Goal: Task Accomplishment & Management: Manage account settings

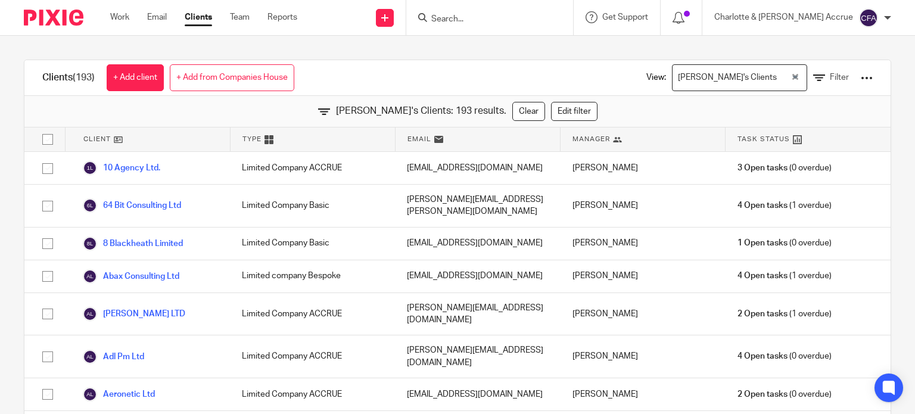
click at [254, 138] on span "Type" at bounding box center [252, 139] width 19 height 10
click at [265, 139] on icon at bounding box center [269, 139] width 9 height 9
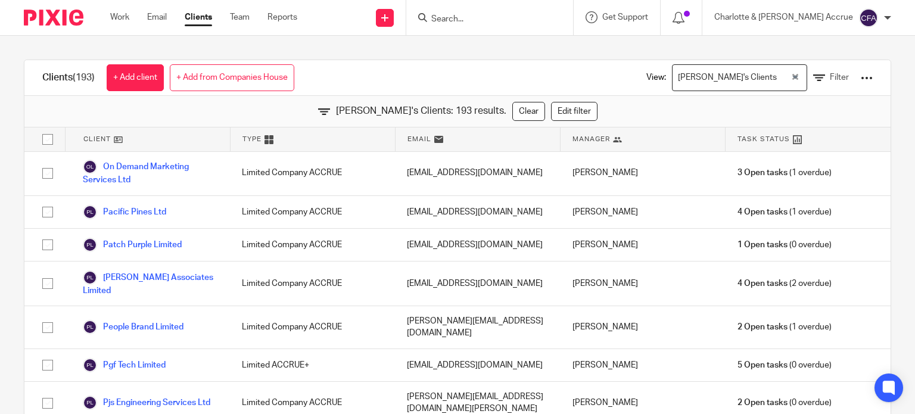
scroll to position [4947, 0]
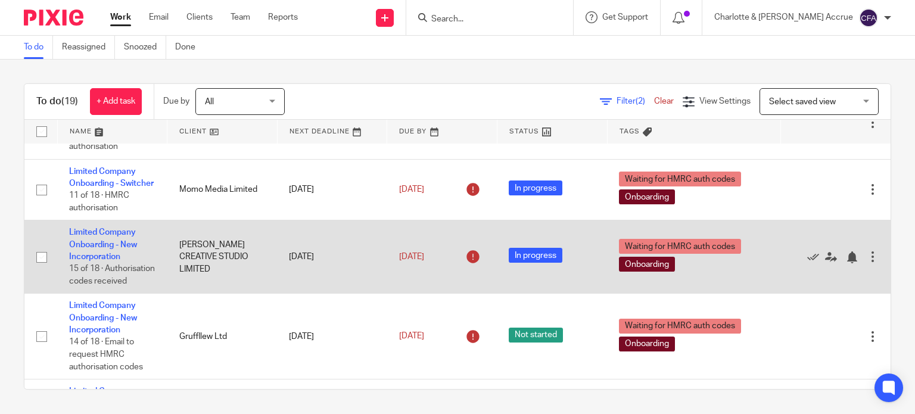
scroll to position [60, 0]
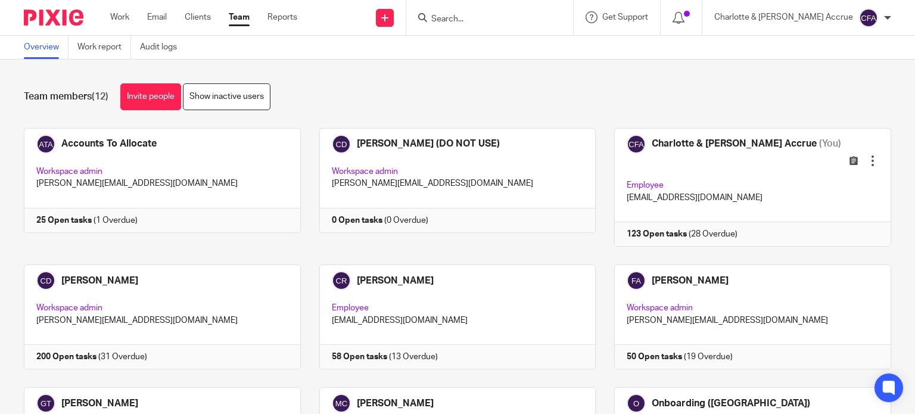
click at [516, 25] on div at bounding box center [489, 17] width 167 height 35
click at [519, 20] on input "Search" at bounding box center [483, 19] width 107 height 11
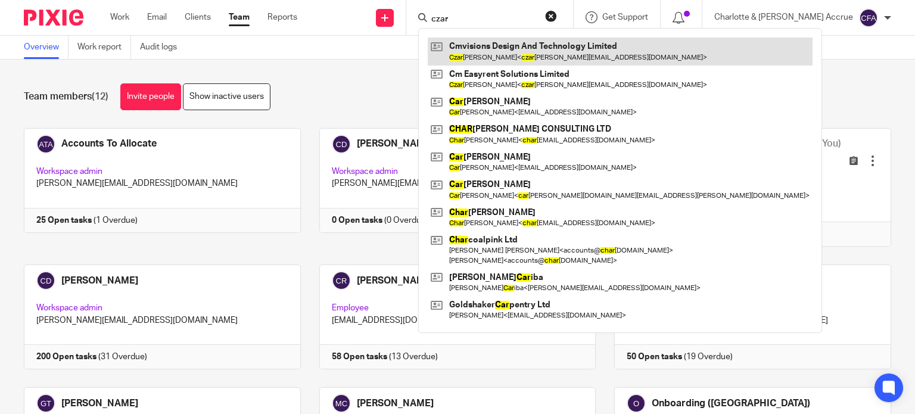
type input "czar"
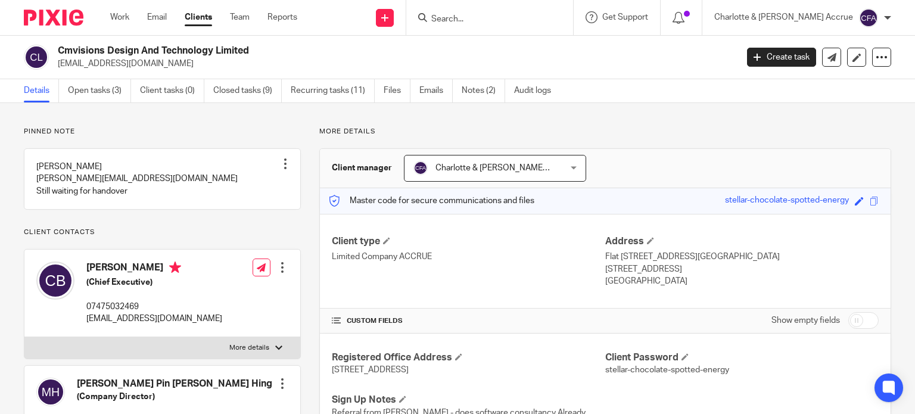
click at [98, 71] on div "Cmvisions Design And Technology Limited czarbalangue@gmail.com Create task Upda…" at bounding box center [457, 58] width 915 height 44
click at [98, 88] on link "Open tasks (3)" at bounding box center [99, 90] width 63 height 23
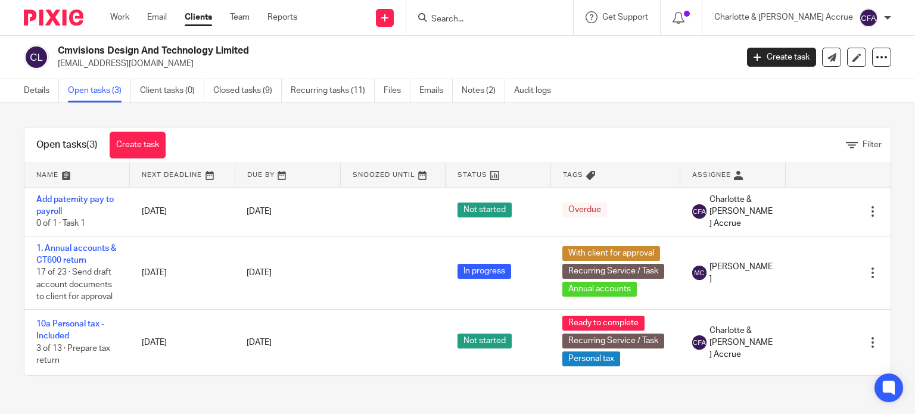
click at [517, 12] on form at bounding box center [493, 17] width 127 height 15
click at [513, 17] on input "Search" at bounding box center [483, 19] width 107 height 11
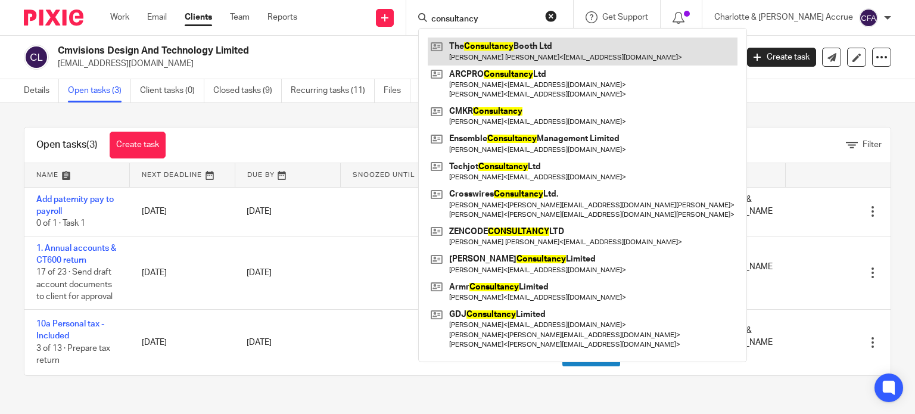
type input "consultancy"
click at [530, 45] on link at bounding box center [583, 51] width 310 height 27
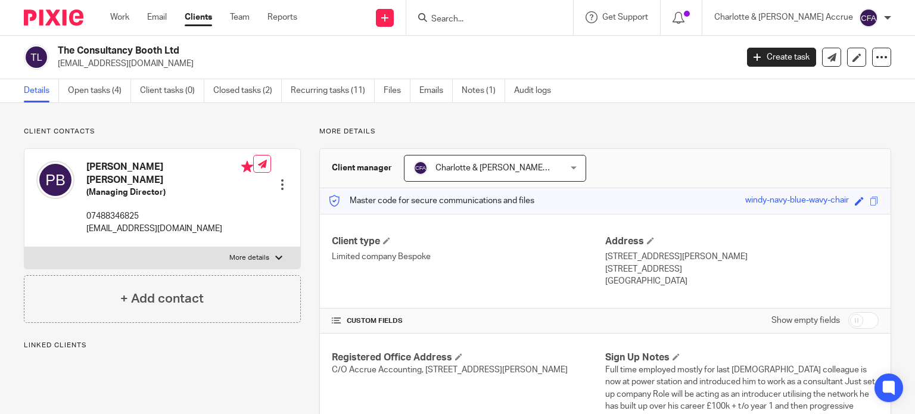
drag, startPoint x: 160, startPoint y: 63, endPoint x: 90, endPoint y: 66, distance: 70.4
click at [91, 66] on p "[EMAIL_ADDRESS][DOMAIN_NAME]" at bounding box center [394, 64] width 672 height 12
click at [71, 64] on p "[EMAIL_ADDRESS][DOMAIN_NAME]" at bounding box center [394, 64] width 672 height 12
click at [59, 64] on p "paulmbooth72@gmail.com" at bounding box center [394, 64] width 672 height 12
drag, startPoint x: 170, startPoint y: 66, endPoint x: 60, endPoint y: 64, distance: 110.9
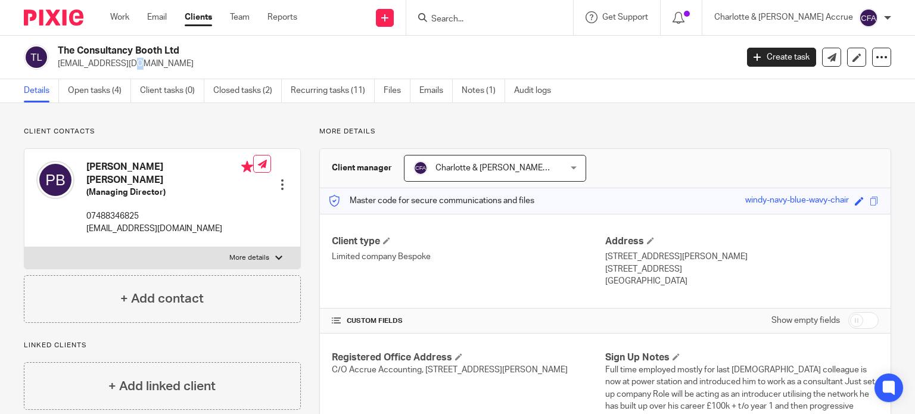
click at [60, 64] on p "paulmbooth72@gmail.com" at bounding box center [394, 64] width 672 height 12
copy p "paulmbooth72@gmail.com"
click at [502, 21] on input "Search" at bounding box center [483, 19] width 107 height 11
click at [502, 20] on input "Search" at bounding box center [483, 19] width 107 height 11
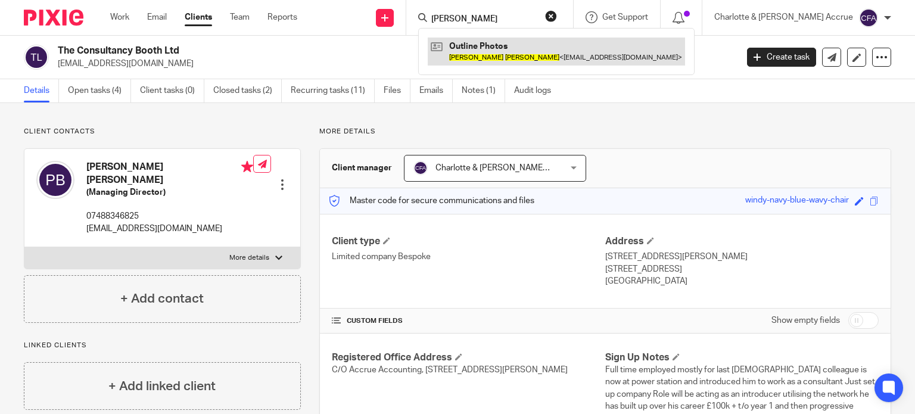
type input "jon smith"
click at [527, 57] on link at bounding box center [556, 51] width 257 height 27
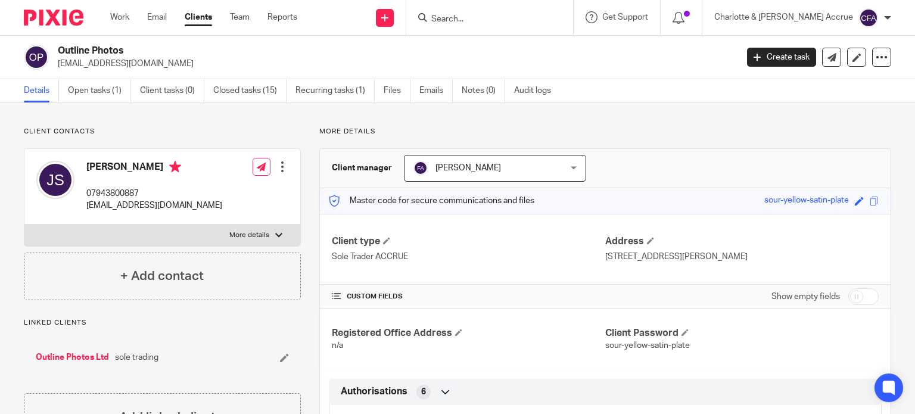
click at [501, 18] on input "Search" at bounding box center [483, 19] width 107 height 11
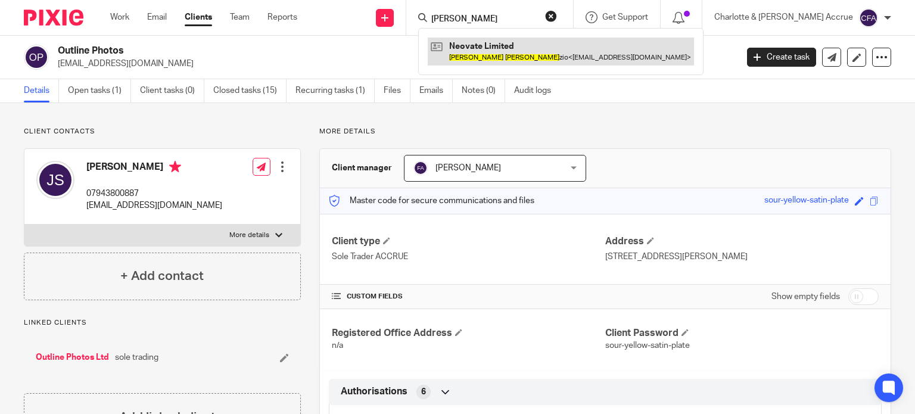
type input "adam liz"
click at [517, 42] on link at bounding box center [561, 51] width 266 height 27
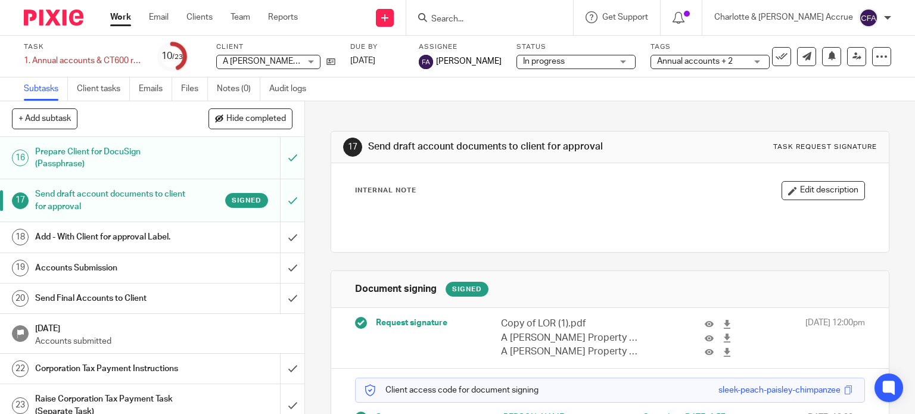
scroll to position [618, 0]
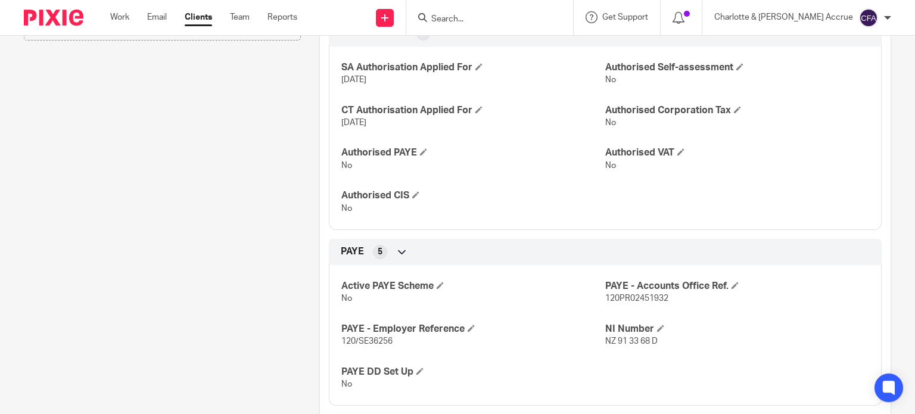
scroll to position [358, 0]
click at [437, 290] on span at bounding box center [440, 286] width 7 height 7
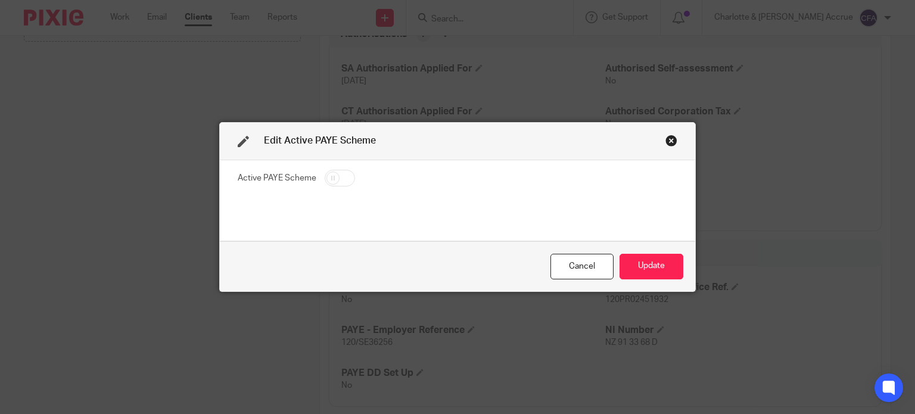
click at [340, 179] on input "checkbox" at bounding box center [340, 178] width 30 height 17
checkbox input "true"
click at [661, 264] on button "Update" at bounding box center [652, 267] width 64 height 26
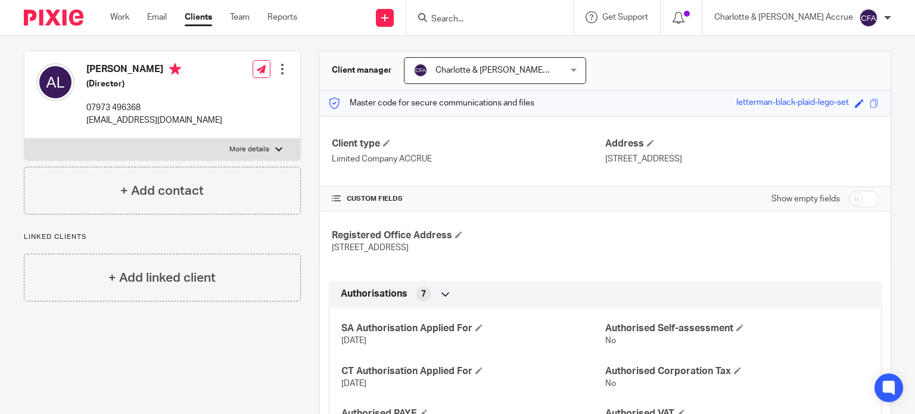
scroll to position [0, 0]
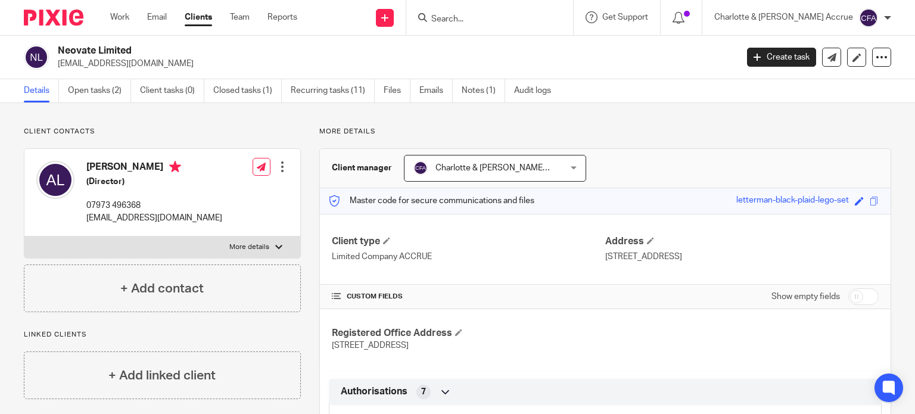
drag, startPoint x: 684, startPoint y: 268, endPoint x: 604, endPoint y: 259, distance: 80.4
click at [606, 259] on p "4th Floor Radius House, 51 Clarendon Road, Watford, Hertfordshire, England, WD1…" at bounding box center [743, 257] width 274 height 12
click at [670, 260] on p "4th Floor Radius House, 51 Clarendon Road, Watford, Hertfordshire, England, WD1…" at bounding box center [743, 257] width 274 height 12
drag, startPoint x: 691, startPoint y: 257, endPoint x: 751, endPoint y: 257, distance: 59.6
click at [751, 257] on p "4th Floor Radius House, 51 Clarendon Road, Watford, Hertfordshire, England, WD1…" at bounding box center [743, 257] width 274 height 12
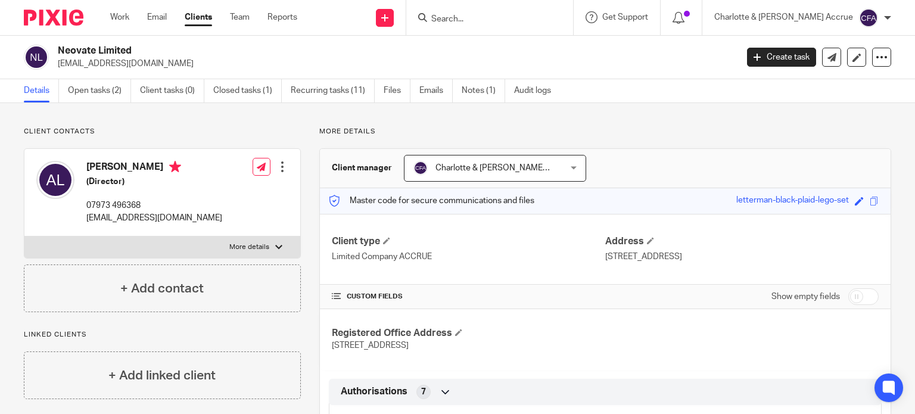
click at [729, 256] on p "4th Floor Radius House, 51 Clarendon Road, Watford, Hertfordshire, England, WD1…" at bounding box center [743, 257] width 274 height 12
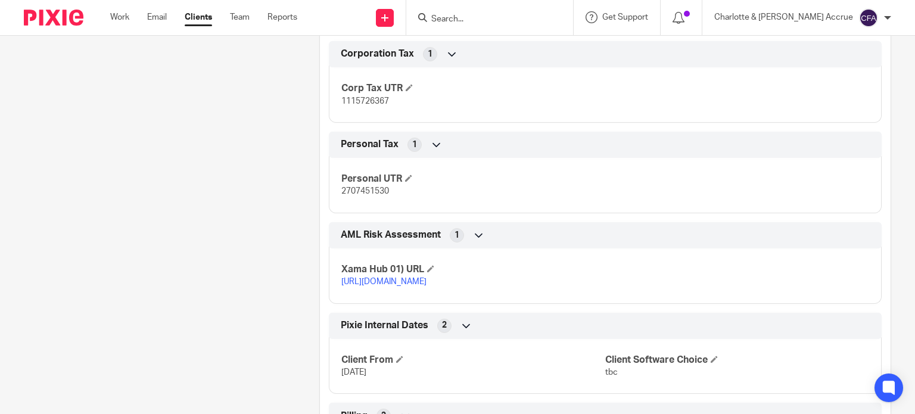
scroll to position [1252, 0]
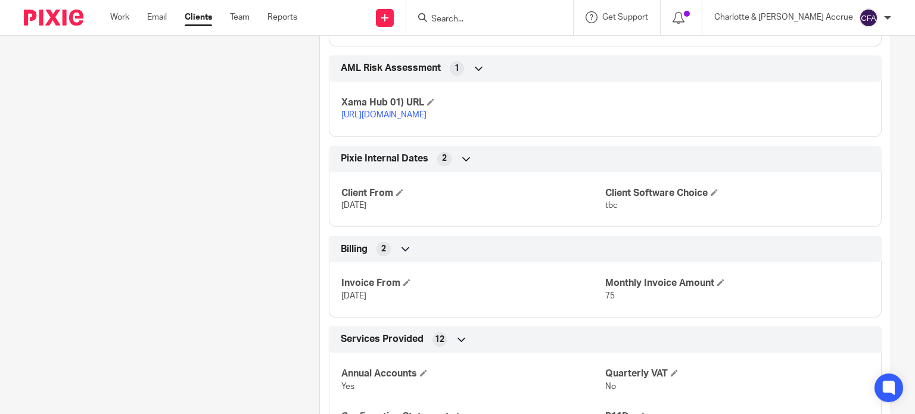
click at [388, 119] on link "https://platform.xamatech.com/portal/crm/clients/65755e90-5111-11f0-a88a-9db626…" at bounding box center [384, 115] width 85 height 8
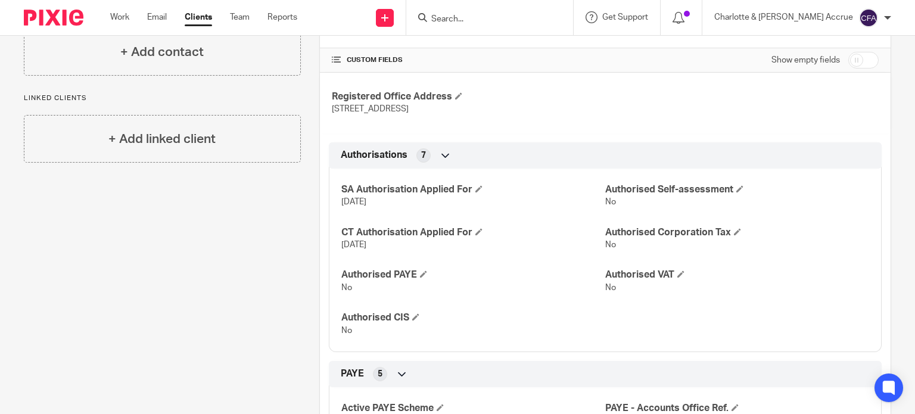
scroll to position [238, 0]
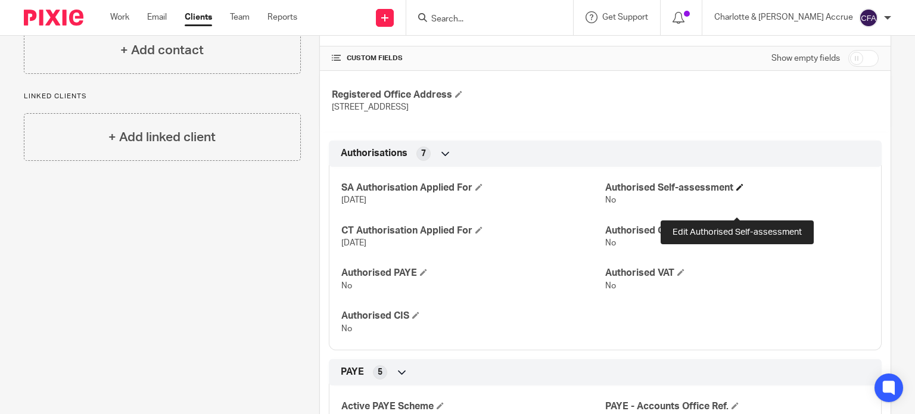
click at [737, 191] on span at bounding box center [740, 187] width 7 height 7
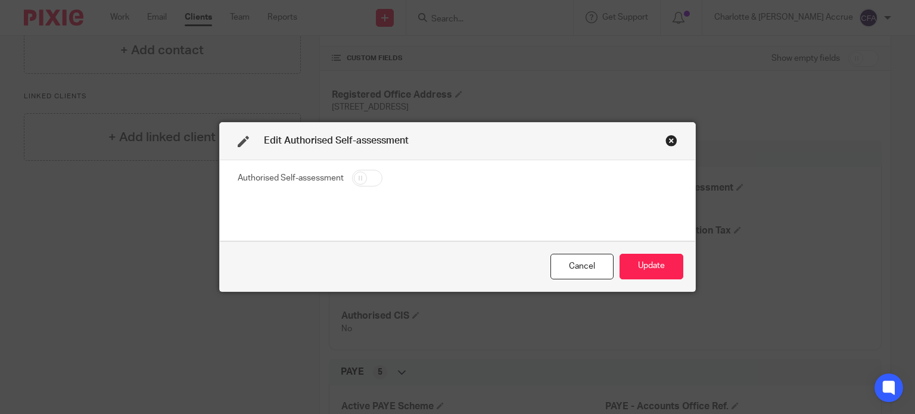
click at [366, 176] on input "checkbox" at bounding box center [367, 178] width 30 height 17
checkbox input "true"
click at [636, 261] on button "Update" at bounding box center [652, 267] width 64 height 26
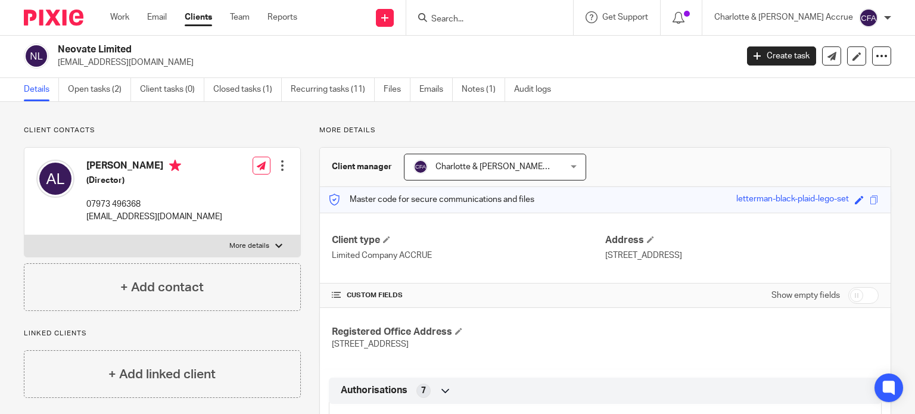
scroll to position [0, 0]
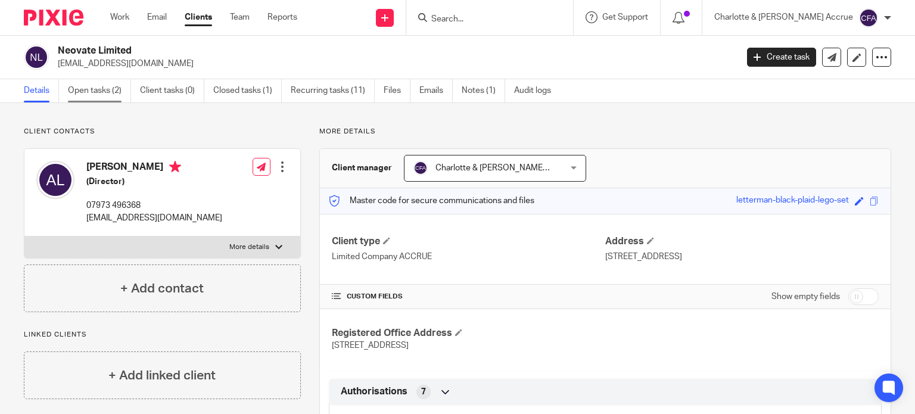
click at [101, 91] on link "Open tasks (2)" at bounding box center [99, 90] width 63 height 23
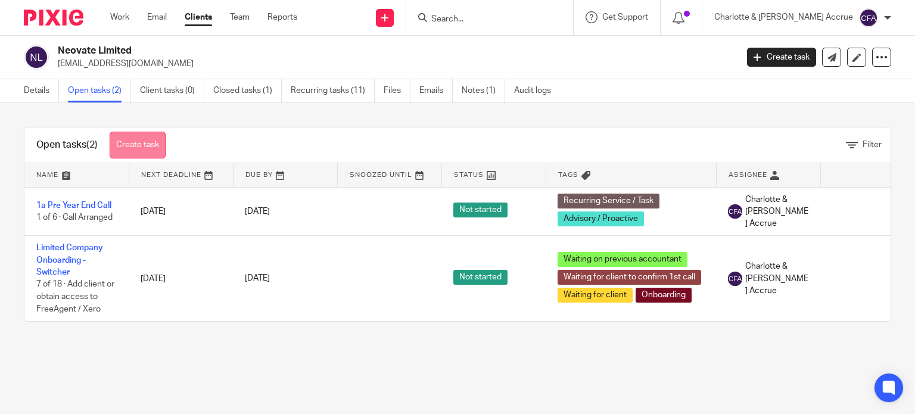
click at [137, 148] on link "Create task" at bounding box center [138, 145] width 56 height 27
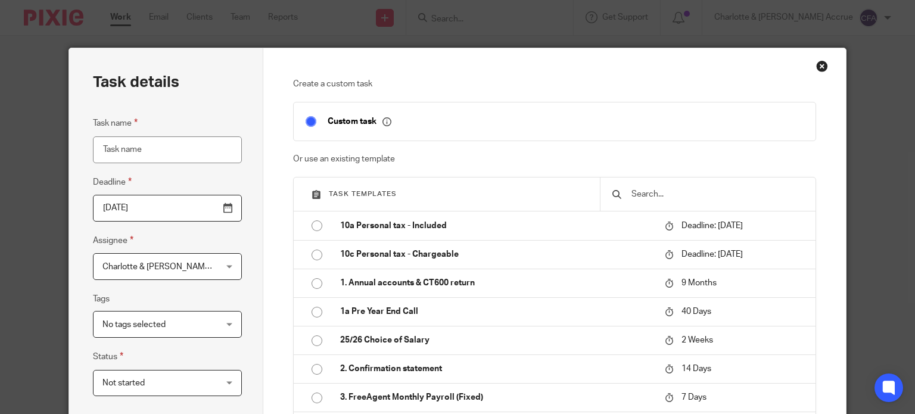
click at [644, 193] on input "text" at bounding box center [717, 194] width 173 height 13
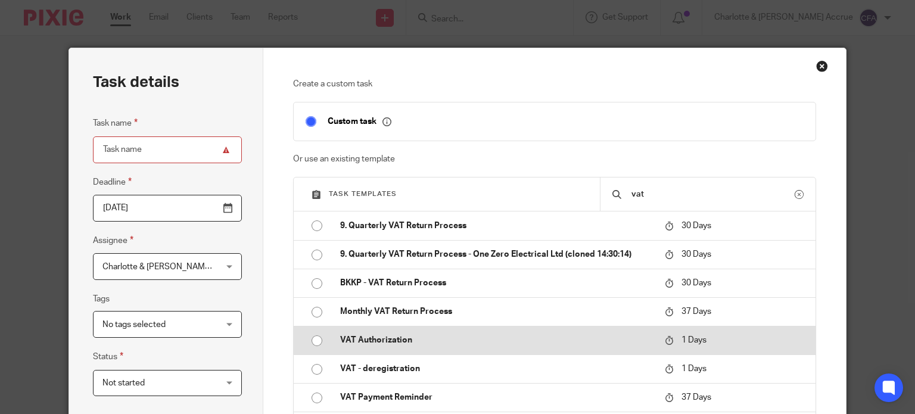
type input "vat"
click at [357, 334] on p "VAT Authorization" at bounding box center [496, 340] width 313 height 12
type input "[DATE]"
type input "VAT Authorization"
checkbox input "false"
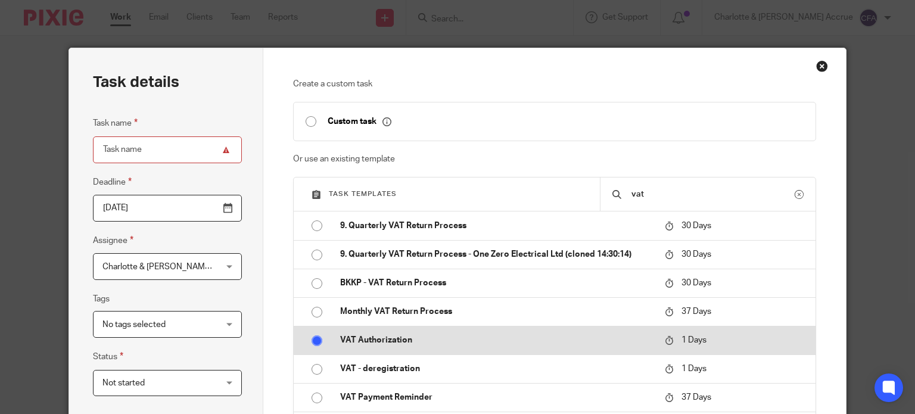
radio input "true"
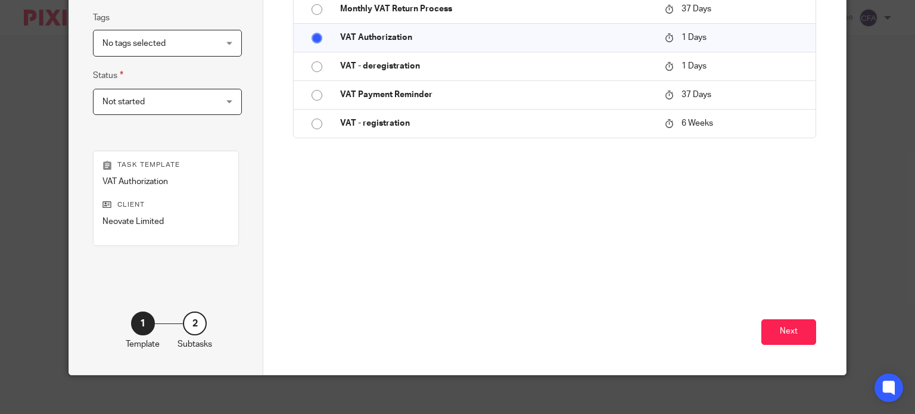
scroll to position [289, 0]
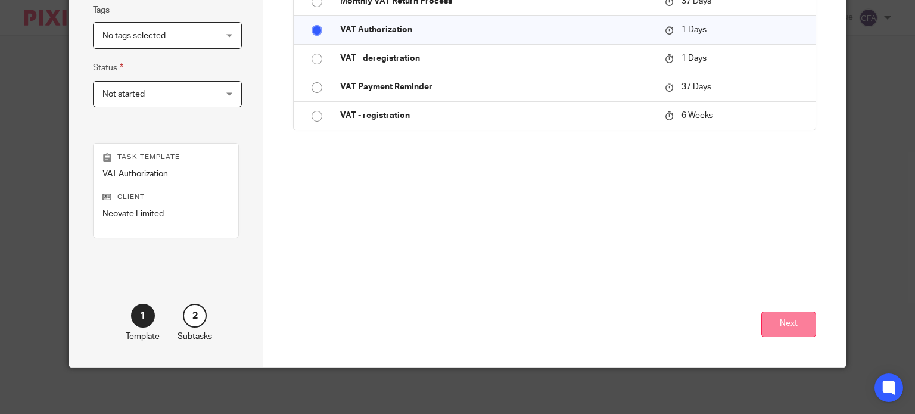
click at [780, 327] on button "Next" at bounding box center [789, 325] width 55 height 26
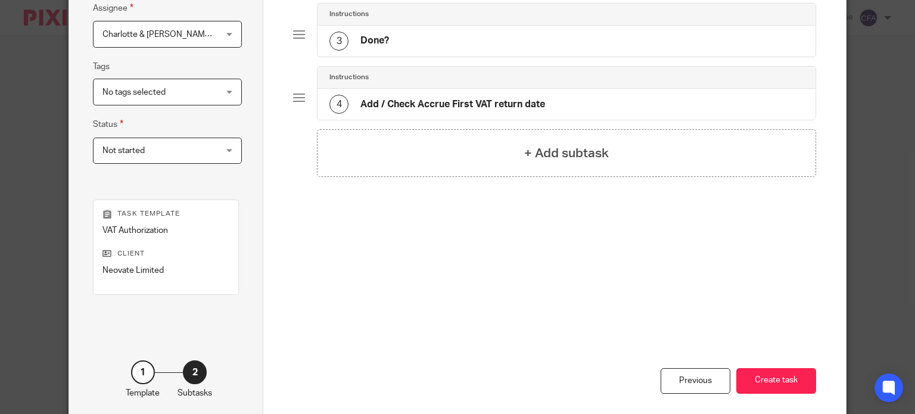
scroll to position [229, 0]
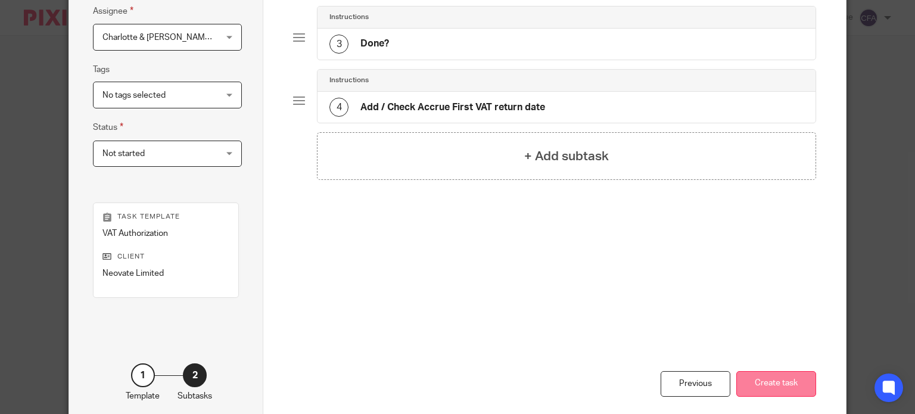
click at [756, 383] on button "Create task" at bounding box center [777, 384] width 80 height 26
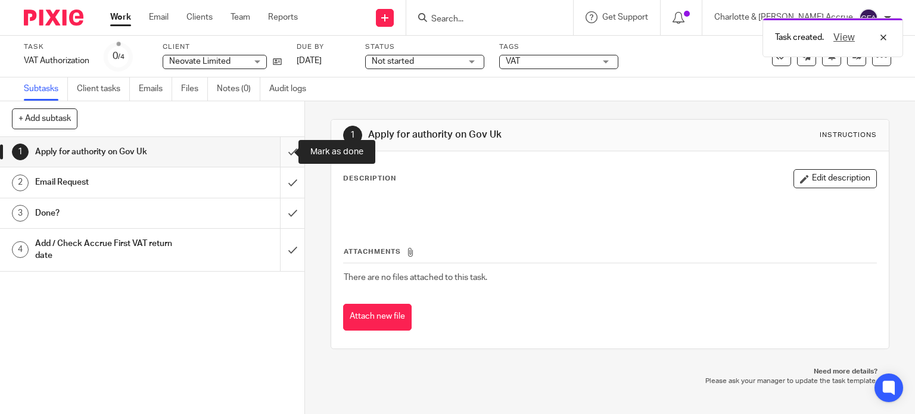
click at [279, 151] on input "submit" at bounding box center [152, 152] width 305 height 30
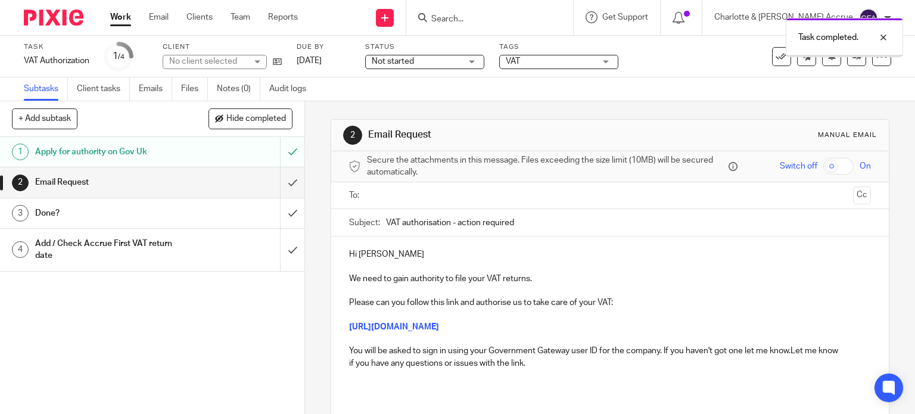
click at [411, 200] on input "text" at bounding box center [609, 196] width 477 height 14
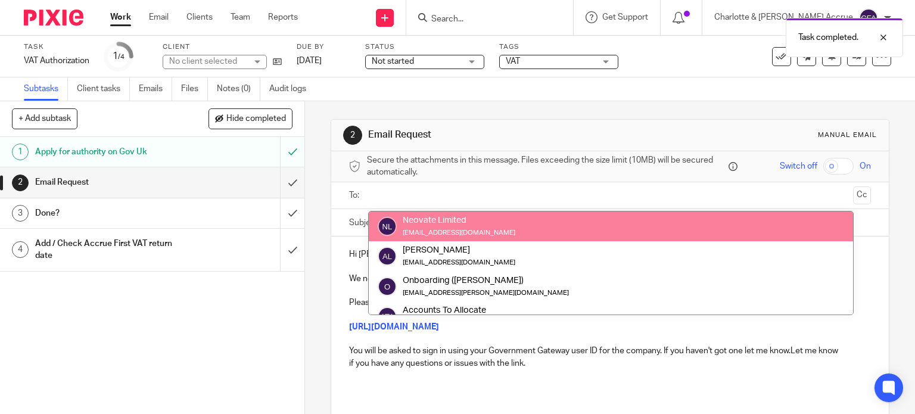
drag, startPoint x: 415, startPoint y: 210, endPoint x: 418, endPoint y: 218, distance: 8.9
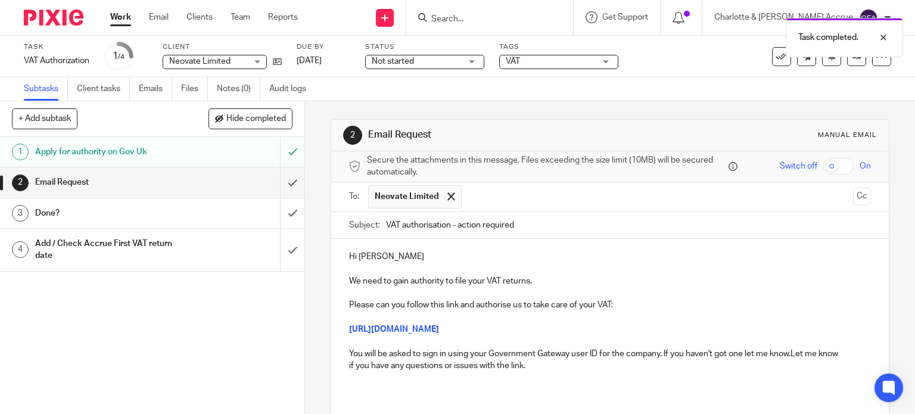
click at [349, 281] on p "We need to gain authority to file your VAT returns." at bounding box center [610, 281] width 523 height 12
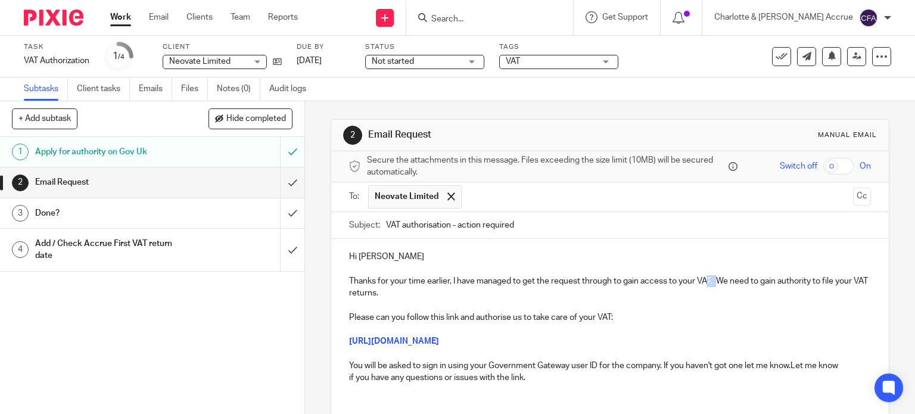
drag, startPoint x: 405, startPoint y: 290, endPoint x: 716, endPoint y: 278, distance: 311.9
click at [716, 278] on p "Thanks for your time earlier, I have managed to get the request through to gain…" at bounding box center [610, 287] width 523 height 24
drag, startPoint x: 399, startPoint y: 291, endPoint x: 718, endPoint y: 277, distance: 319.2
click at [718, 277] on p "Thanks for your time earlier, I have managed to get the request through to gain…" at bounding box center [610, 287] width 523 height 24
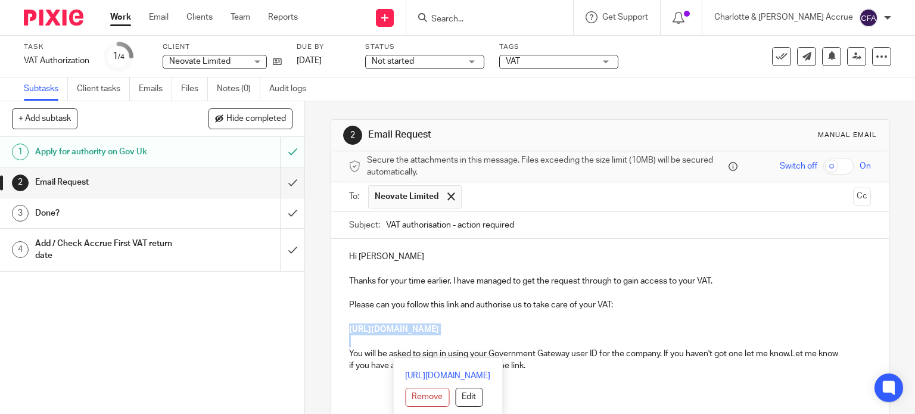
drag, startPoint x: 458, startPoint y: 347, endPoint x: 337, endPoint y: 328, distance: 122.5
click at [337, 328] on div "Hi Adam Thanks for your time earlier, I have managed to get the request through…" at bounding box center [610, 316] width 558 height 154
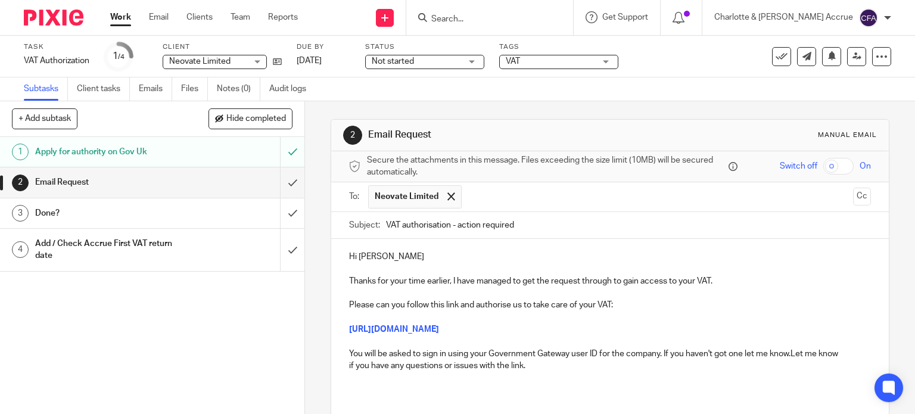
click at [613, 306] on p "Please can you follow this link and authorise us to take care of your VAT:" at bounding box center [610, 299] width 523 height 24
drag, startPoint x: 609, startPoint y: 306, endPoint x: 616, endPoint y: 306, distance: 6.6
click at [609, 306] on p "Please can you follow this link and authorise us to take care of your VAT:" at bounding box center [610, 299] width 523 height 24
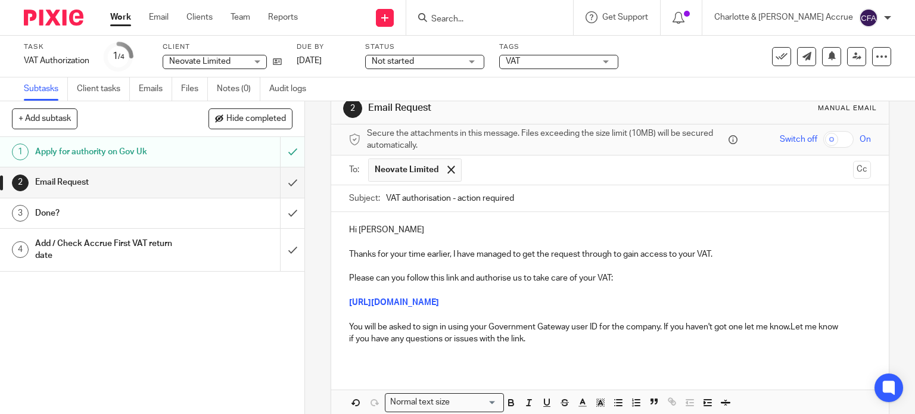
scroll to position [60, 0]
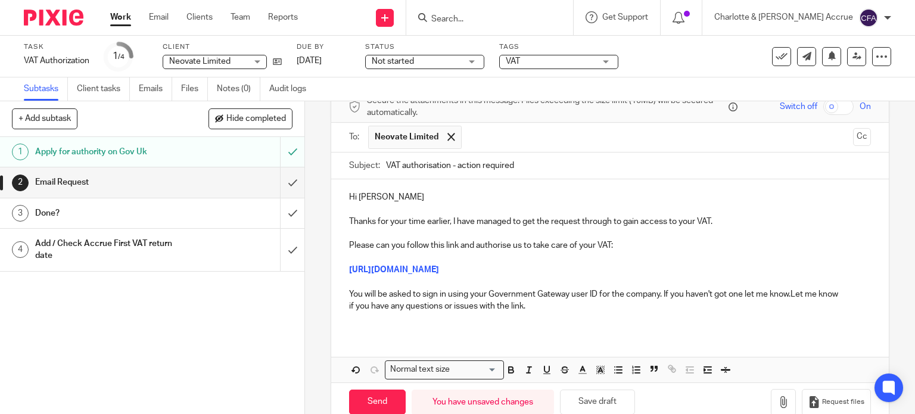
click at [791, 306] on p "You will be asked to sign in using your Government Gateway user ID for the comp…" at bounding box center [610, 300] width 523 height 24
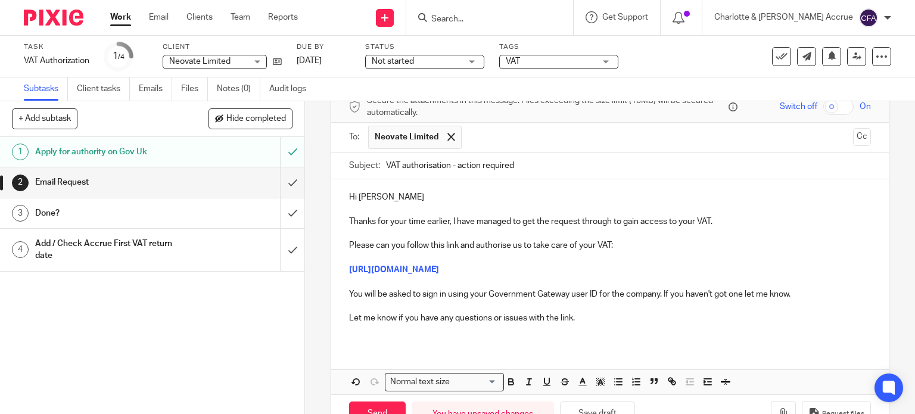
drag, startPoint x: 796, startPoint y: 307, endPoint x: 727, endPoint y: 303, distance: 69.2
click at [727, 300] on p "You will be asked to sign in using your Government Gateway user ID for the comp…" at bounding box center [610, 294] width 523 height 12
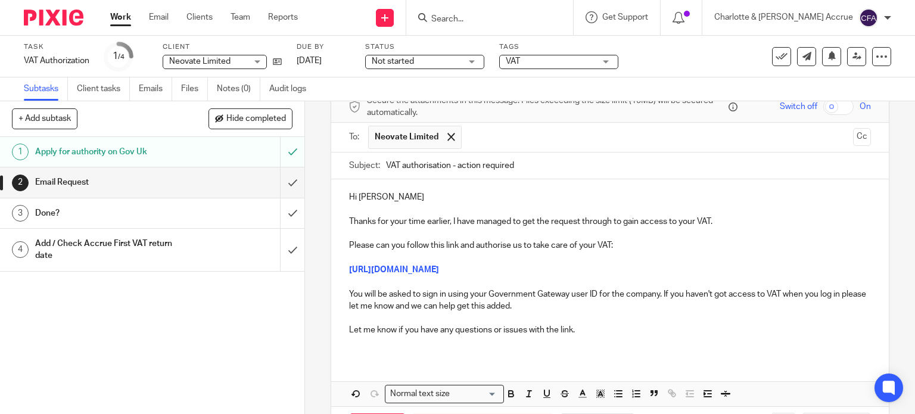
click at [487, 305] on p "You will be asked to sign in using your Government Gateway user ID for the comp…" at bounding box center [610, 300] width 523 height 24
click at [604, 313] on p "You will be asked to sign in using your company Government Gateway user ID for …" at bounding box center [610, 300] width 523 height 24
click at [511, 305] on p "You will be asked to sign in using your company Government Gateway user ID for …" at bounding box center [610, 300] width 523 height 24
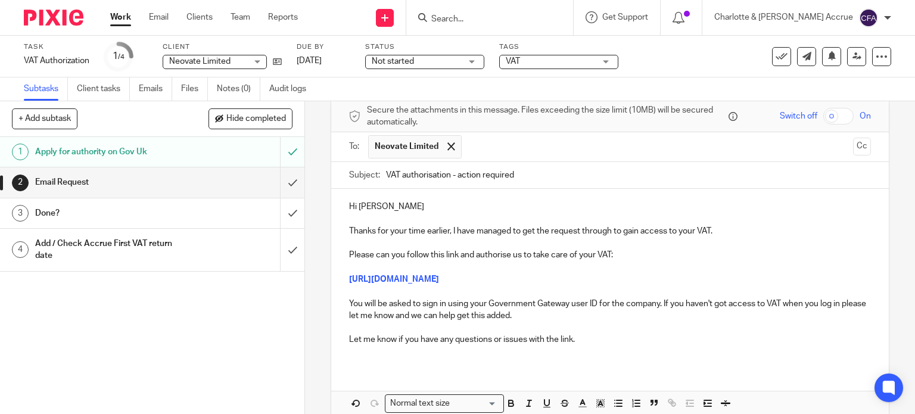
scroll to position [119, 0]
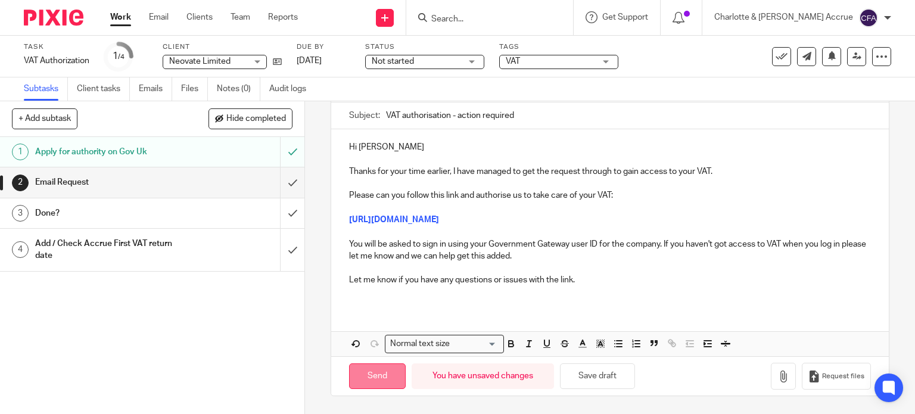
click at [370, 376] on input "Send" at bounding box center [377, 377] width 57 height 26
type input "Sent"
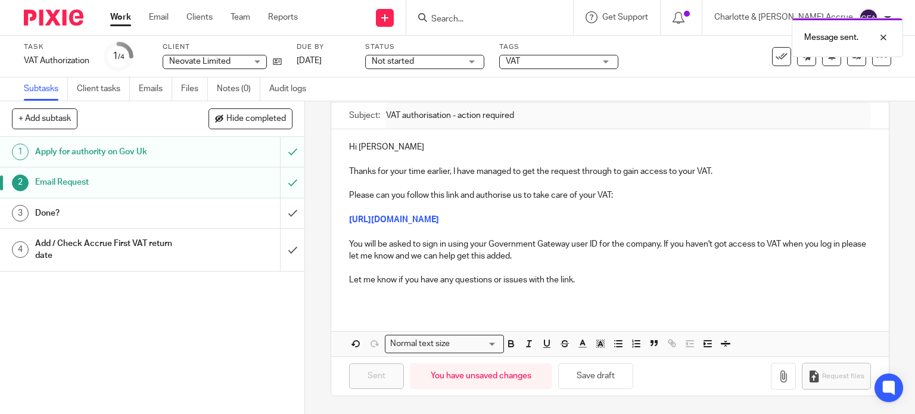
click at [533, 63] on span "VAT" at bounding box center [550, 61] width 89 height 13
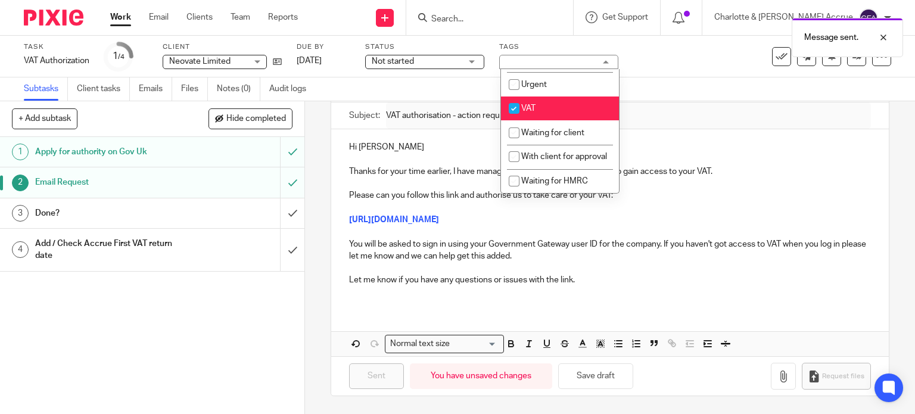
scroll to position [715, 0]
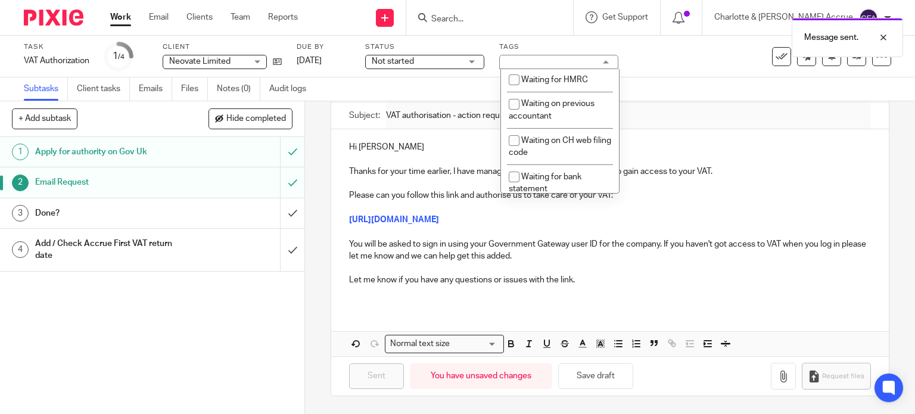
click at [560, 36] on span "Waiting for client" at bounding box center [553, 31] width 63 height 8
checkbox input "true"
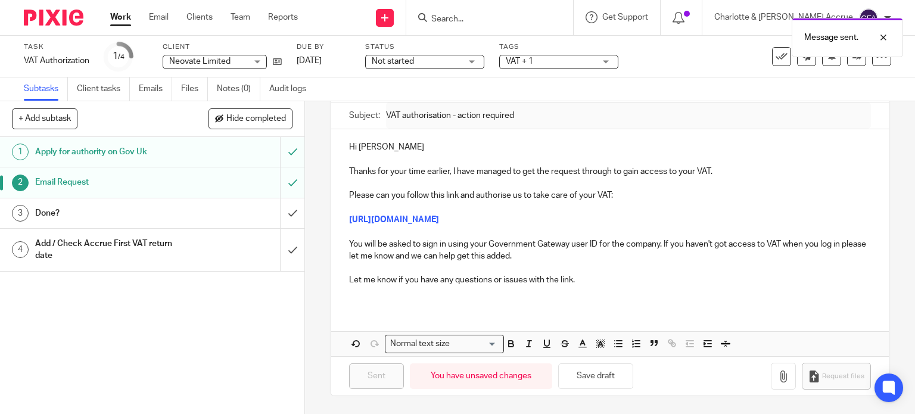
click at [311, 142] on div "2 Email Request Manual email Secure the attachments in this message. Files exce…" at bounding box center [610, 257] width 610 height 313
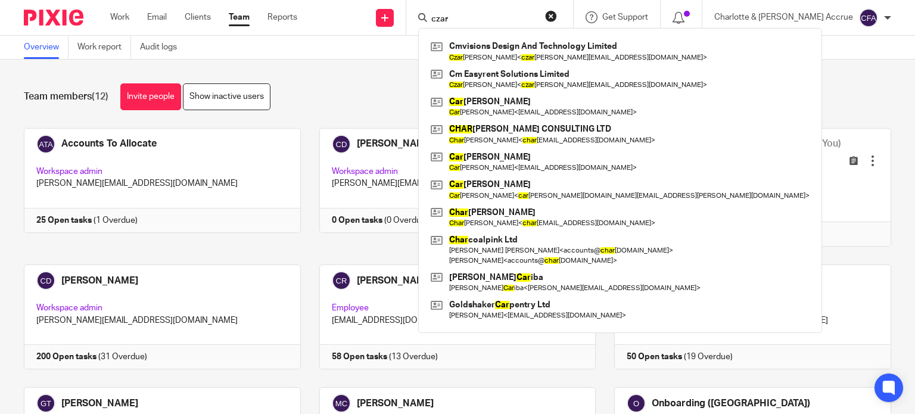
click at [448, 14] on div "Send new email Create task Add client Request signature czar Cmvisions Design A…" at bounding box center [615, 17] width 600 height 35
paste input "Tierney"
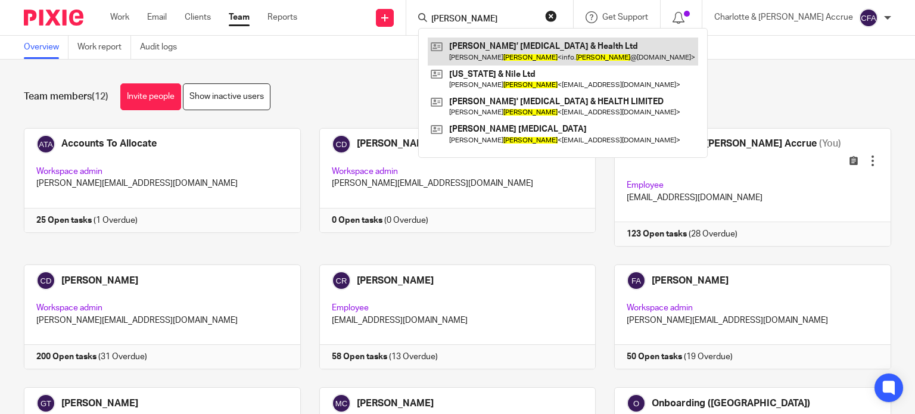
type input "Tierney"
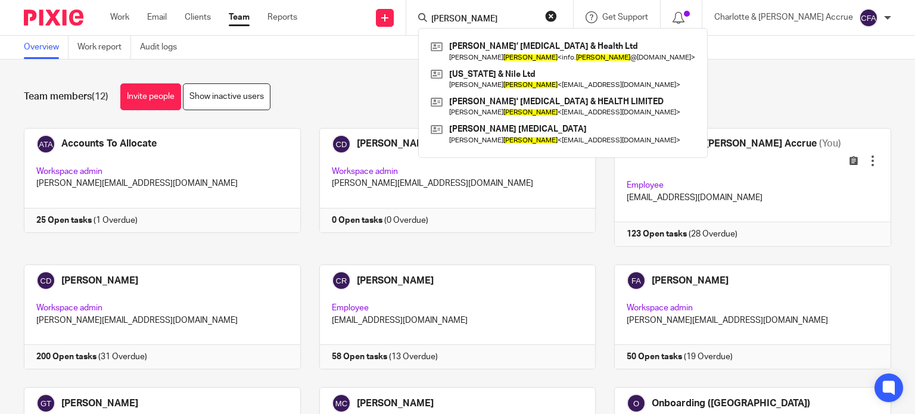
click at [296, 83] on div "Team members (12) Invite people Show inactive users" at bounding box center [458, 96] width 868 height 27
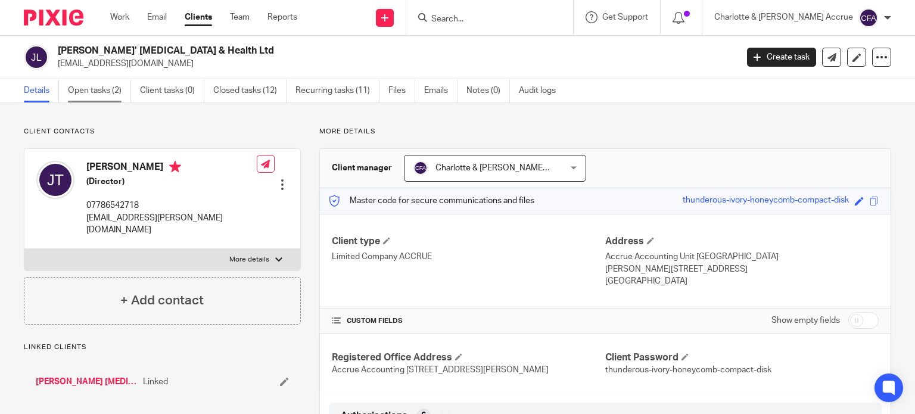
click at [76, 91] on link "Open tasks (2)" at bounding box center [99, 90] width 63 height 23
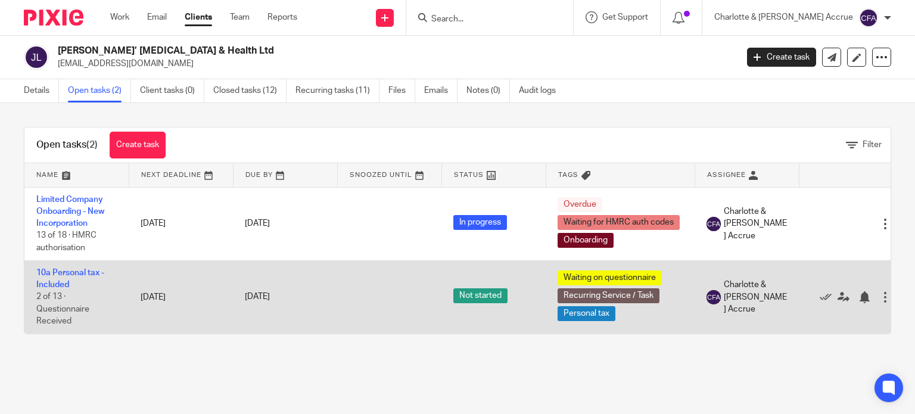
click at [79, 267] on td "10a Personal tax - Included 2 of 13 · Questionnaire Received" at bounding box center [76, 296] width 104 height 73
click at [79, 269] on link "10a Personal tax - Included" at bounding box center [70, 279] width 68 height 20
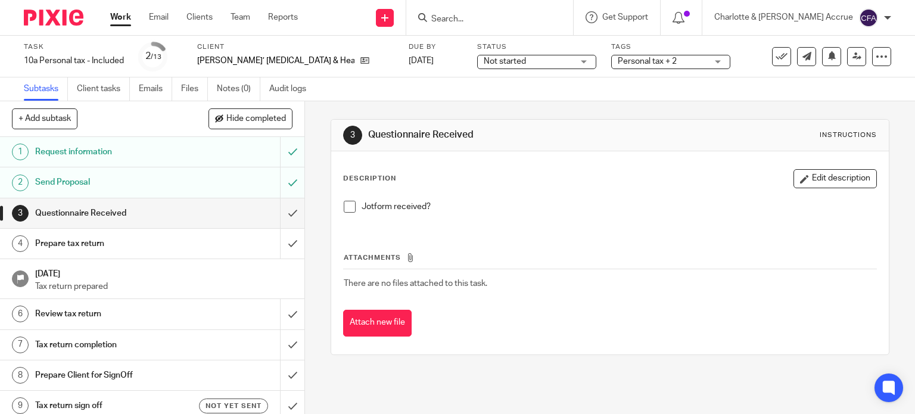
click at [618, 66] on span "Personal tax + 2" at bounding box center [662, 61] width 89 height 13
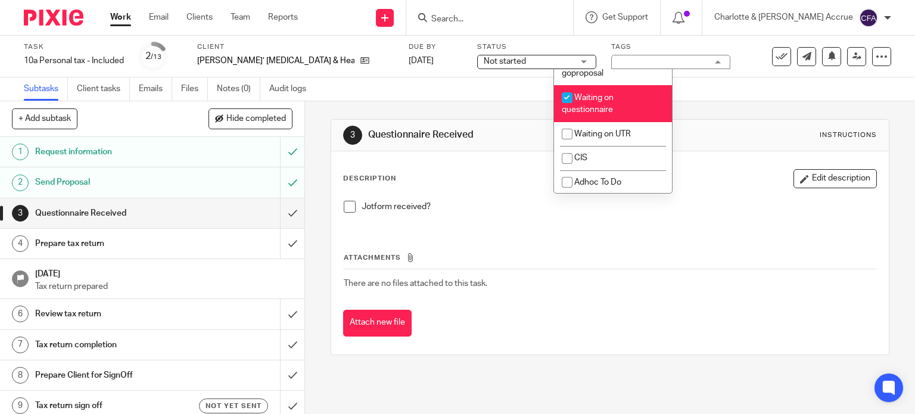
scroll to position [1073, 0]
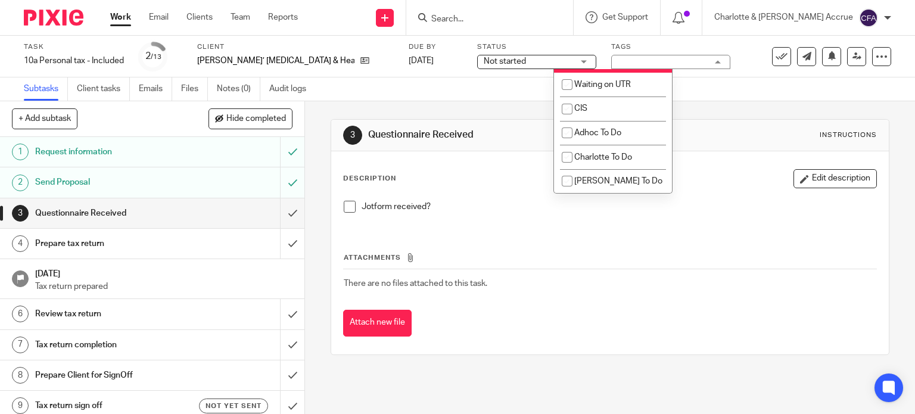
click at [607, 65] on span "Waiting on questionnaire" at bounding box center [588, 54] width 52 height 21
checkbox input "false"
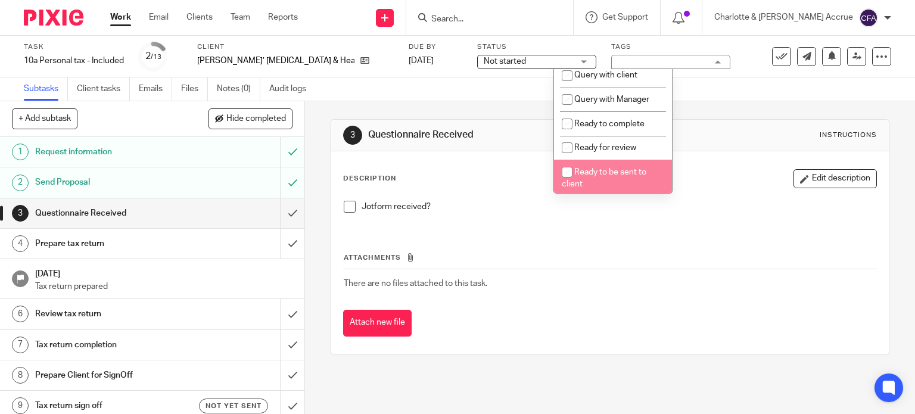
scroll to position [417, 0]
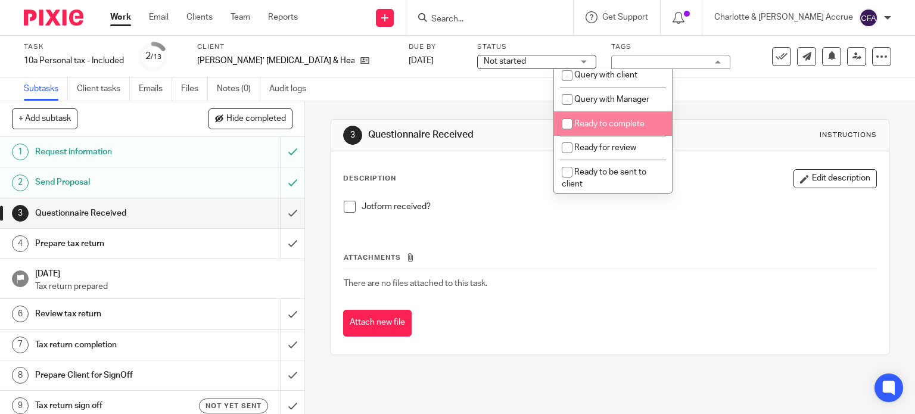
click at [599, 135] on li "Ready to complete" at bounding box center [613, 123] width 118 height 24
checkbox input "true"
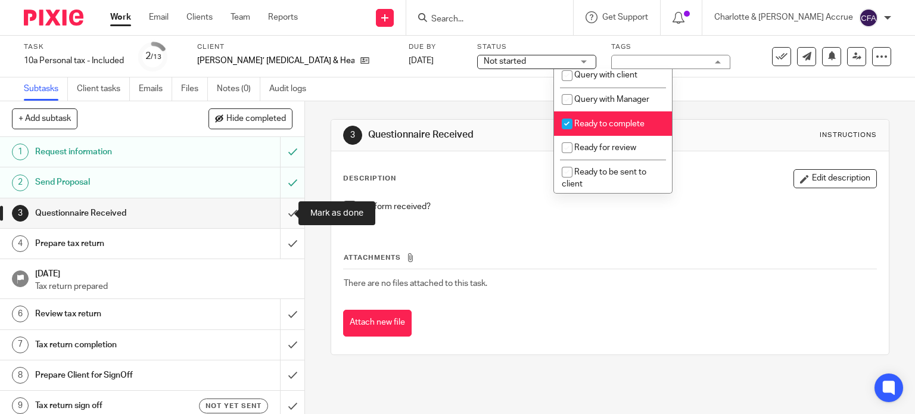
click at [281, 216] on input "submit" at bounding box center [152, 213] width 305 height 30
